Goal: Task Accomplishment & Management: Use online tool/utility

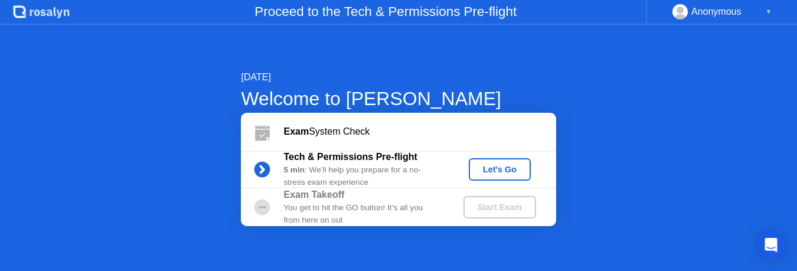
click at [507, 165] on div "Let's Go" at bounding box center [500, 169] width 53 height 9
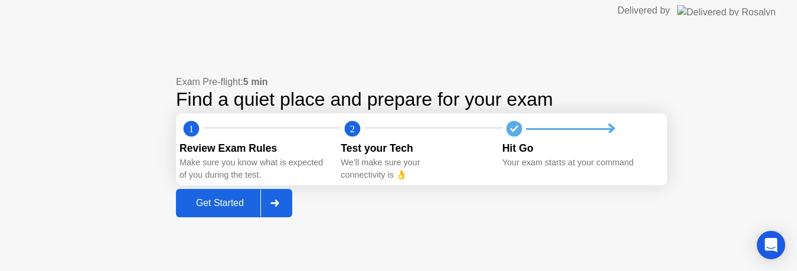
click at [240, 202] on div "Get Started" at bounding box center [219, 203] width 81 height 11
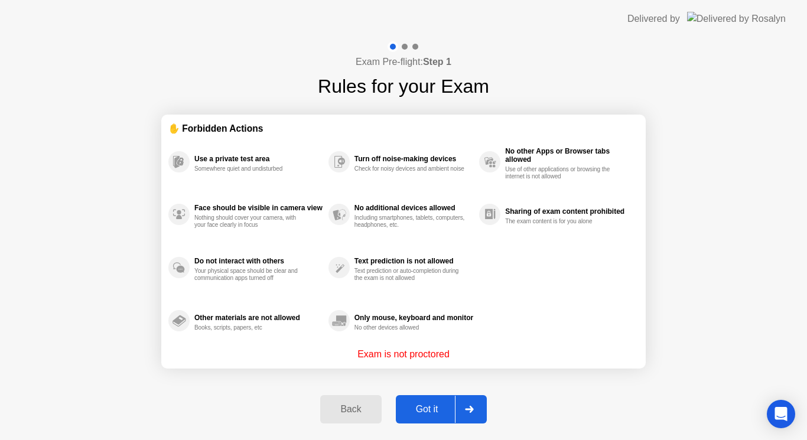
drag, startPoint x: 404, startPoint y: 180, endPoint x: 500, endPoint y: 175, distance: 95.8
click at [500, 175] on div "Use a private test area Somewhere quiet and undisturbed Face should be visible …" at bounding box center [403, 241] width 470 height 212
click at [433, 406] on div "Got it" at bounding box center [426, 409] width 55 height 11
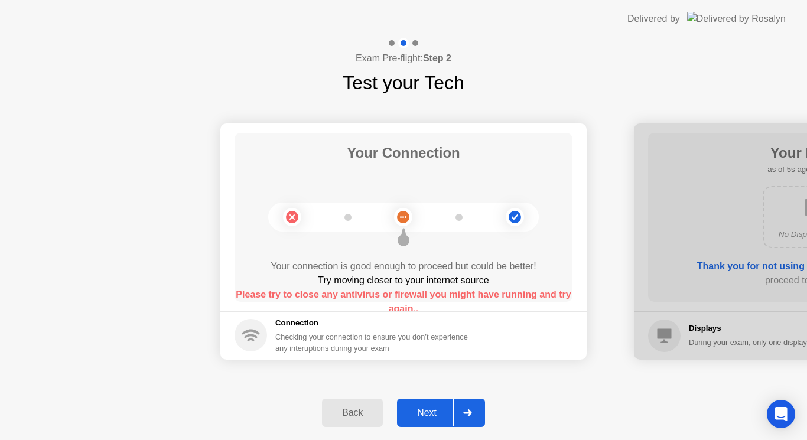
click at [445, 409] on div "Next" at bounding box center [426, 412] width 53 height 11
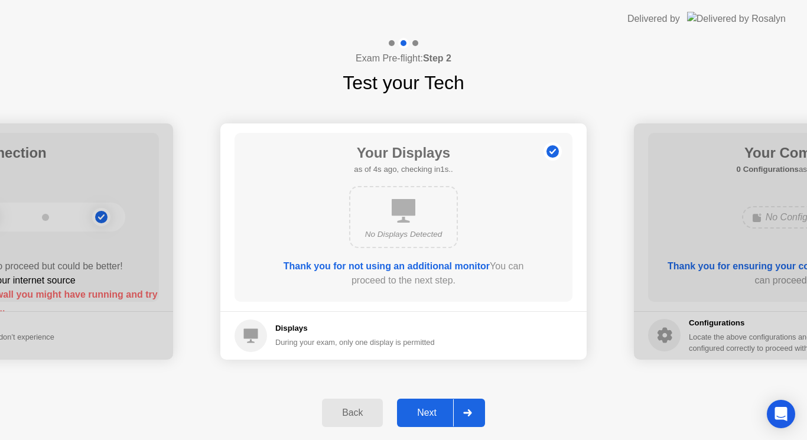
click at [445, 409] on div "Next" at bounding box center [426, 412] width 53 height 11
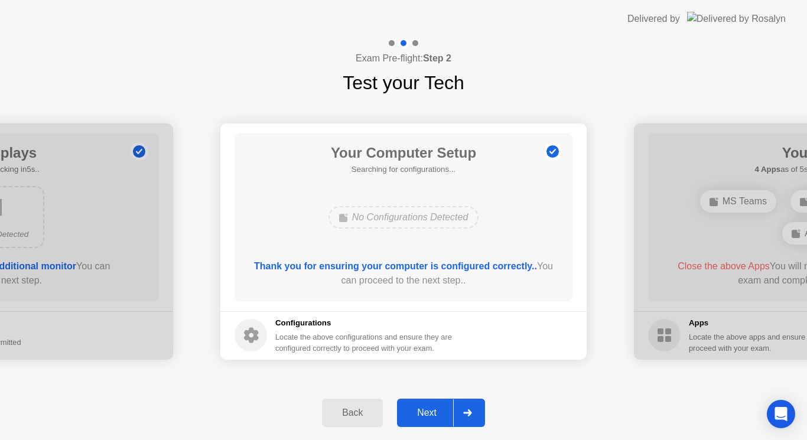
click at [445, 409] on div "Next" at bounding box center [426, 412] width 53 height 11
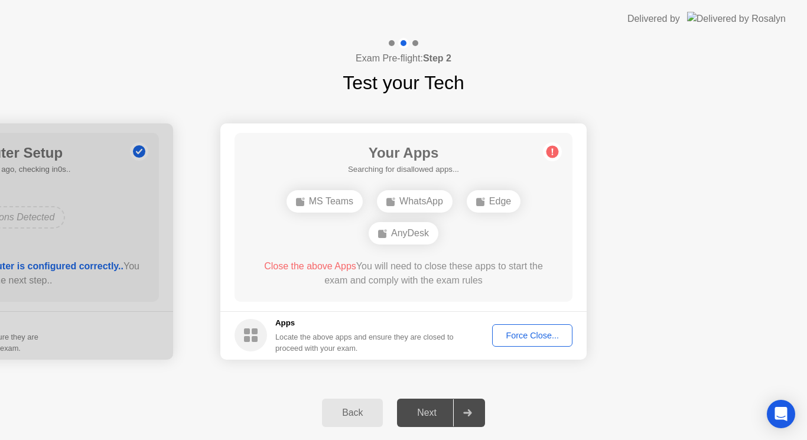
click at [530, 336] on div "Force Close..." at bounding box center [532, 335] width 72 height 9
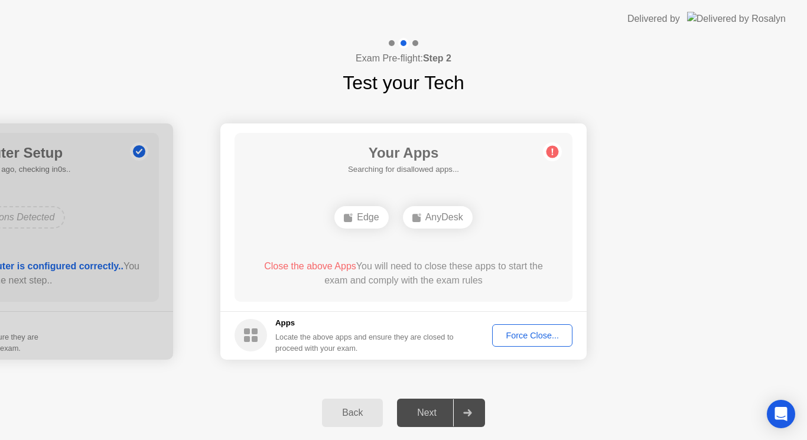
click at [523, 336] on div "Force Close..." at bounding box center [532, 335] width 72 height 9
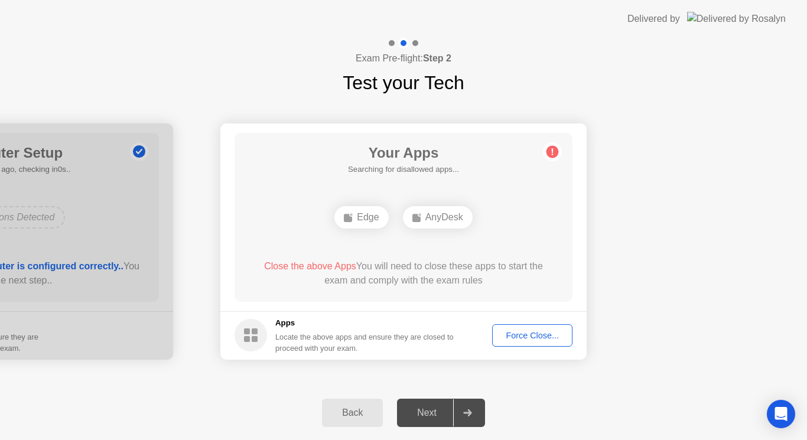
click at [366, 279] on div "Close the above Apps You will need to close these apps to start the exam and co…" at bounding box center [404, 273] width 304 height 28
click at [531, 335] on div "Force Close..." at bounding box center [532, 335] width 72 height 9
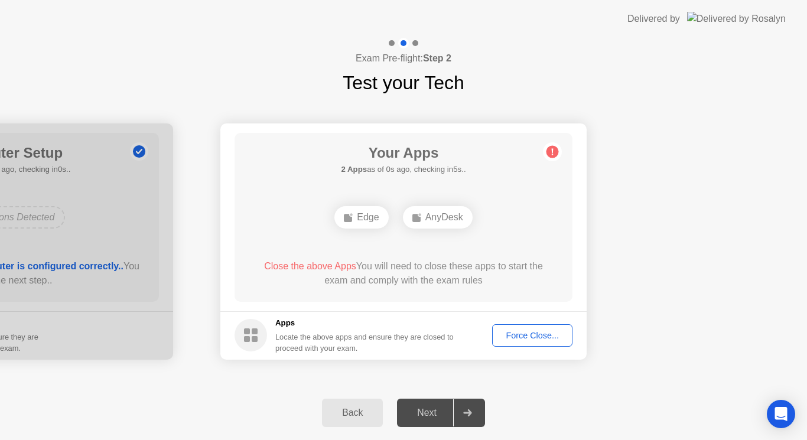
click at [513, 334] on div "Force Close..." at bounding box center [532, 335] width 72 height 9
